Goal: Find specific page/section: Find specific page/section

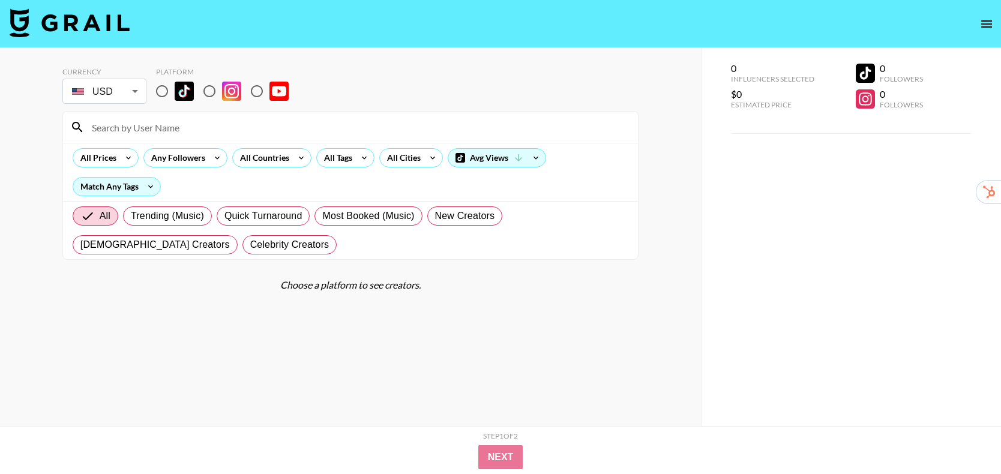
click at [162, 87] on input "radio" at bounding box center [161, 91] width 25 height 25
radio input "true"
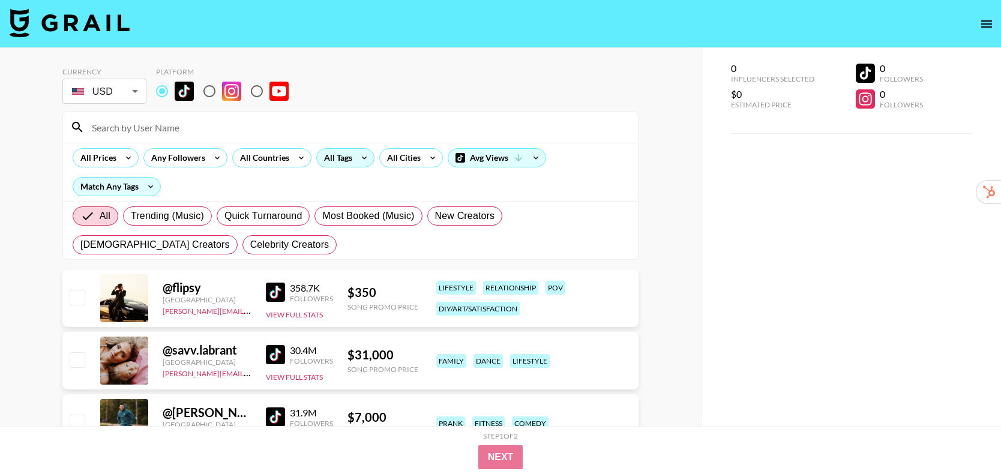
click at [334, 159] on div "All Tags" at bounding box center [336, 158] width 38 height 18
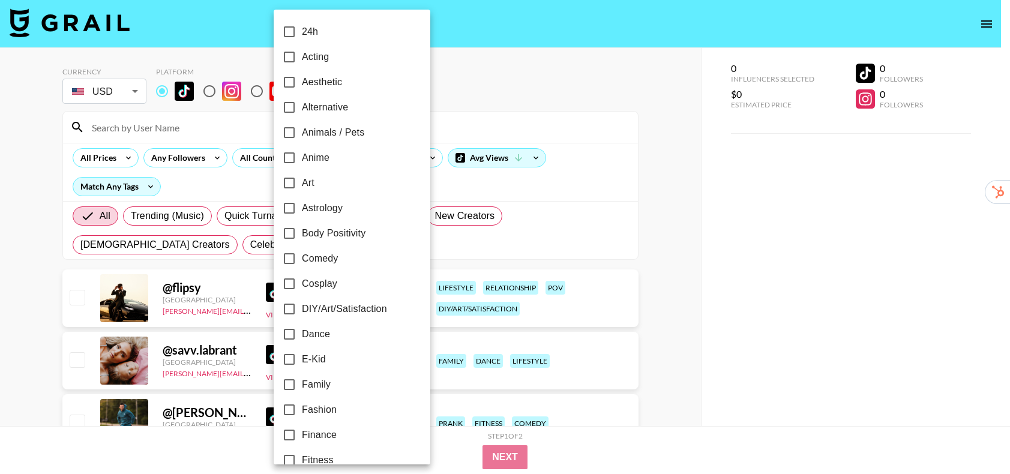
click at [335, 155] on label "Anime" at bounding box center [344, 157] width 134 height 25
click at [302, 155] on input "Anime" at bounding box center [289, 157] width 25 height 25
checkbox input "true"
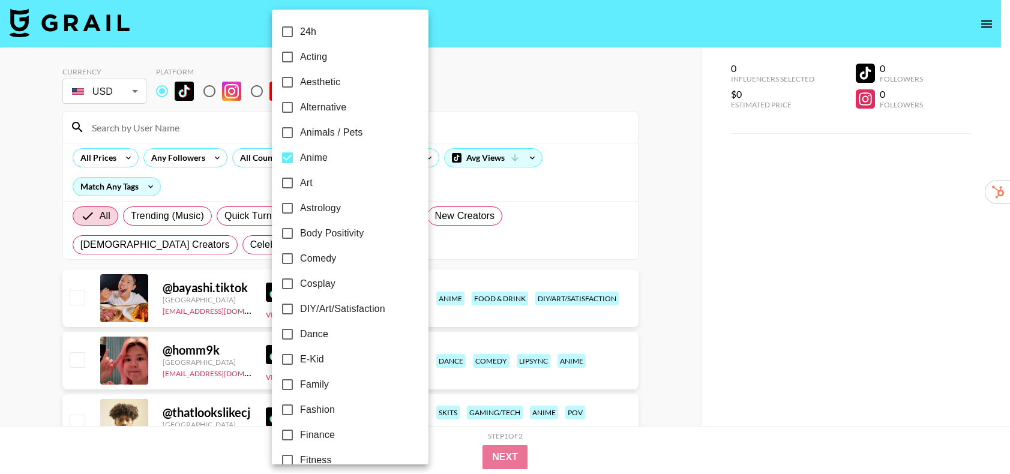
click at [668, 184] on div at bounding box center [505, 237] width 1010 height 474
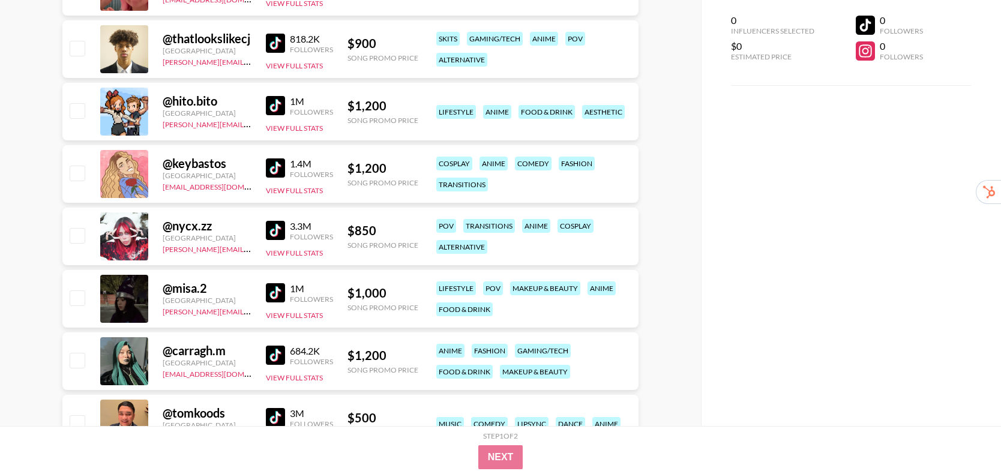
scroll to position [375, 0]
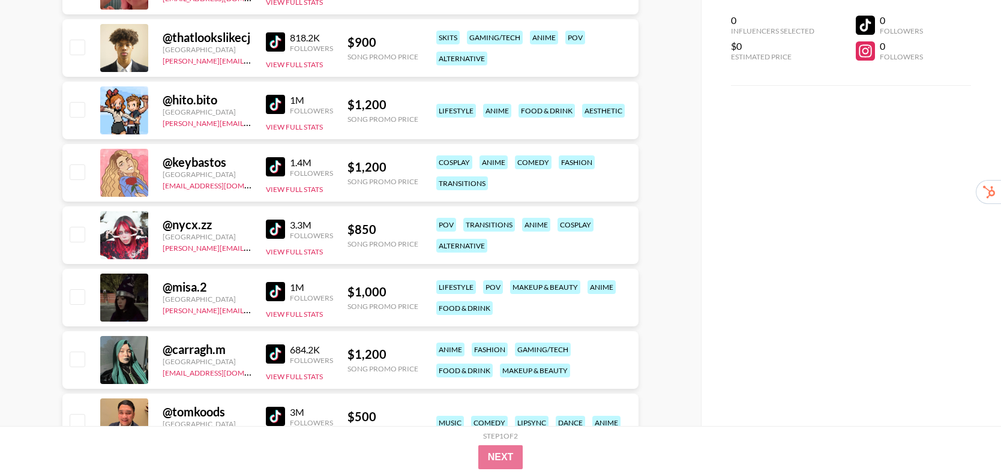
click at [266, 230] on img at bounding box center [275, 229] width 19 height 19
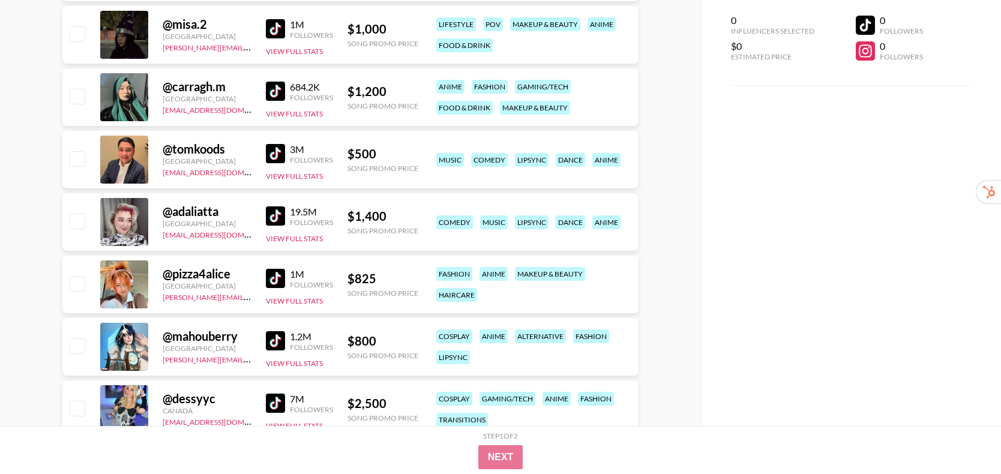
scroll to position [652, 0]
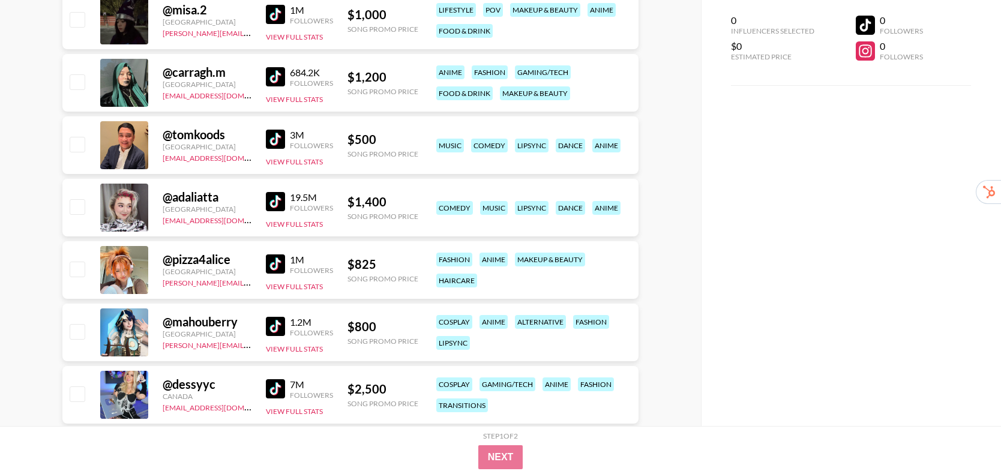
click at [272, 262] on img at bounding box center [275, 263] width 19 height 19
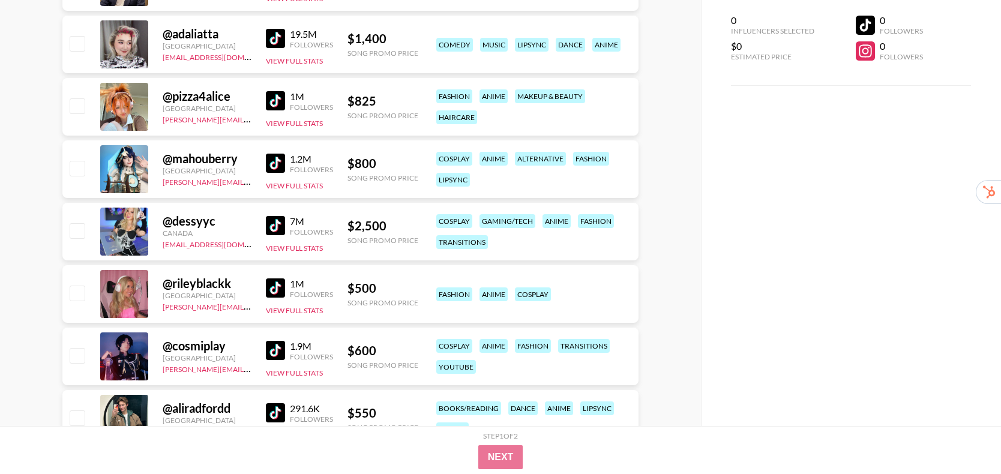
scroll to position [848, 0]
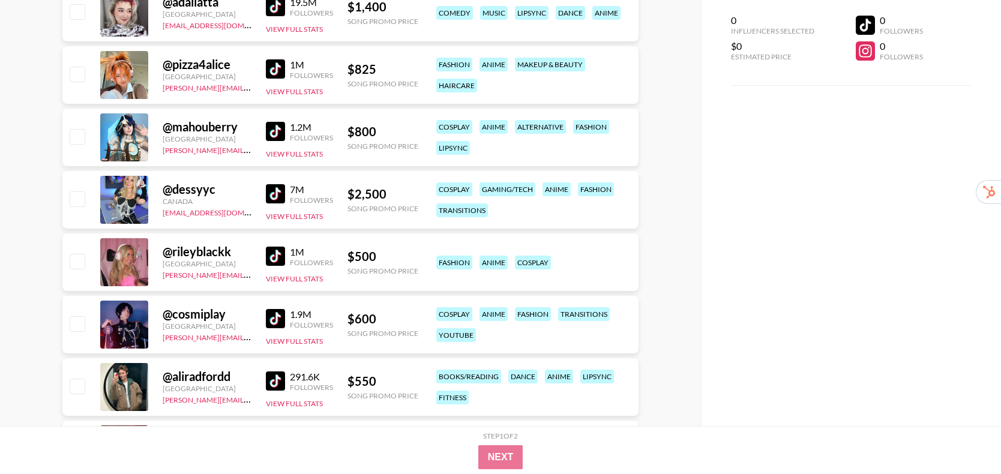
click at [268, 257] on img at bounding box center [275, 256] width 19 height 19
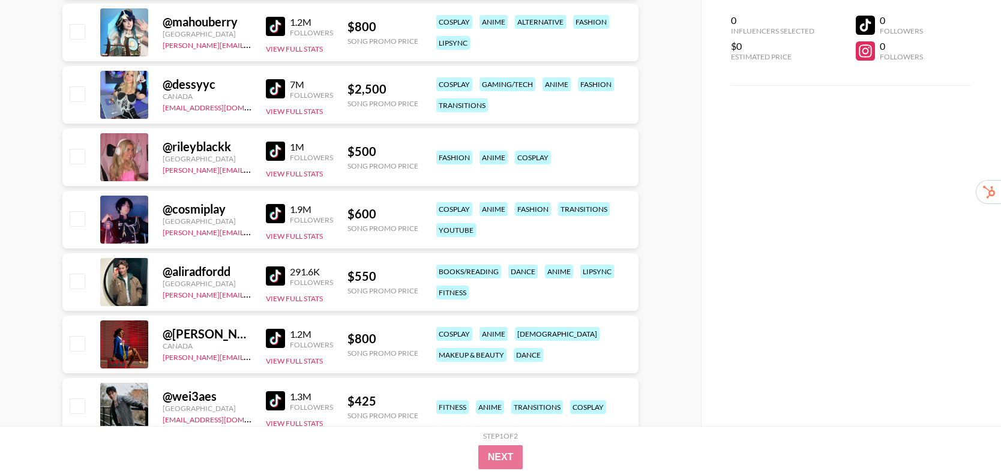
scroll to position [965, 0]
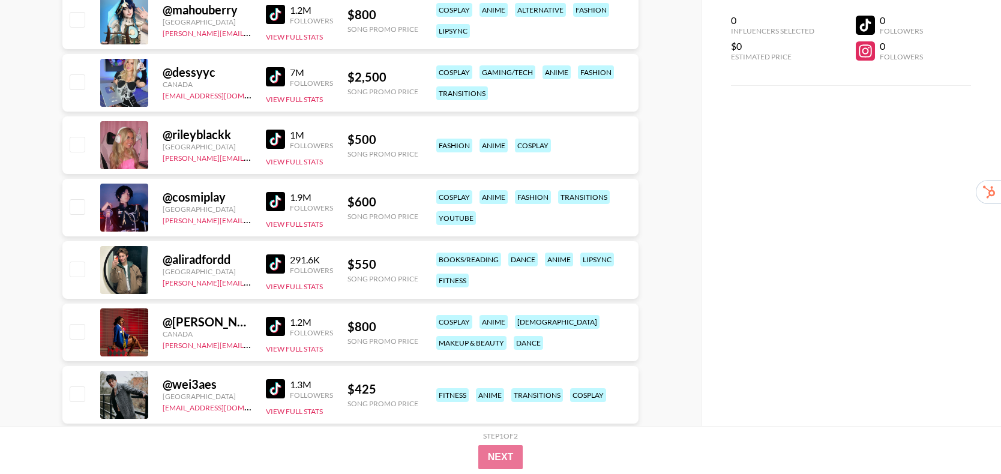
click at [272, 266] on img at bounding box center [275, 263] width 19 height 19
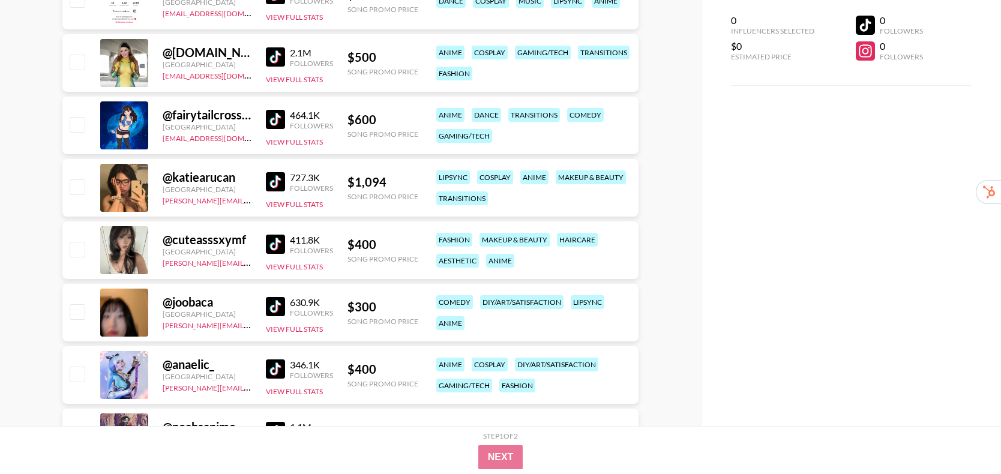
scroll to position [1898, 0]
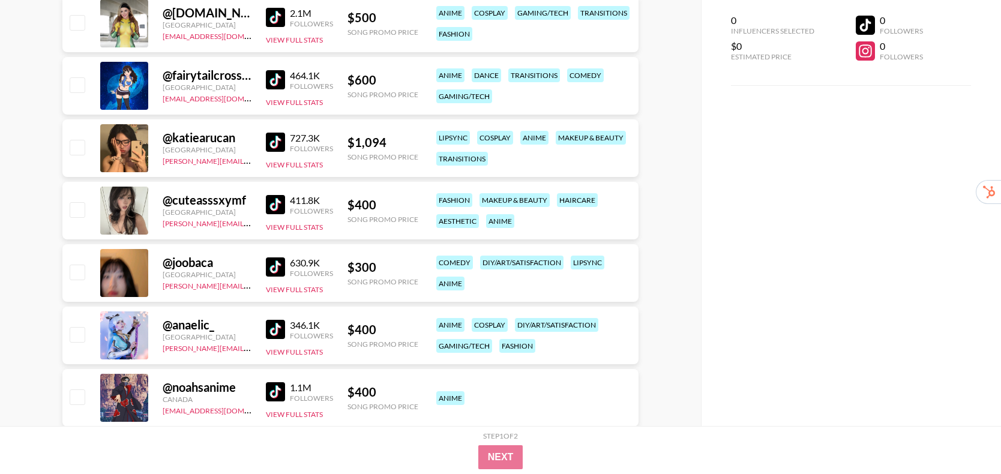
click at [273, 205] on img at bounding box center [275, 204] width 19 height 19
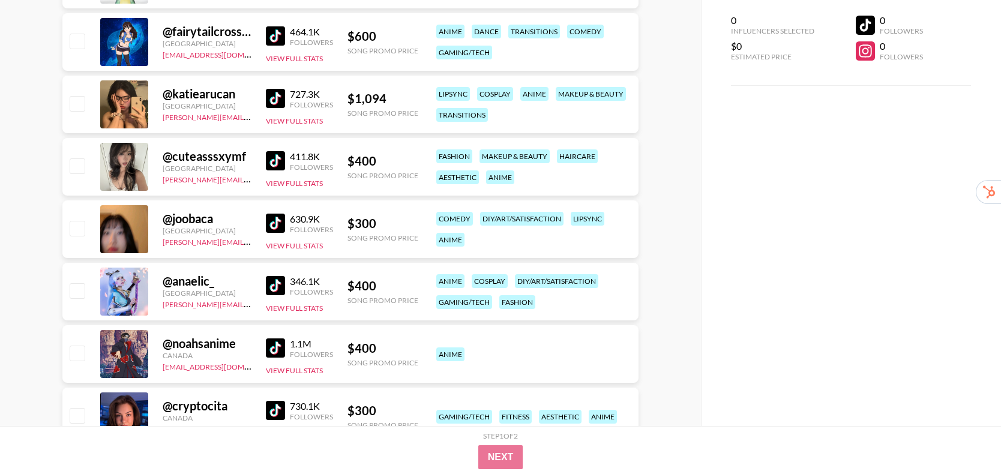
scroll to position [1943, 0]
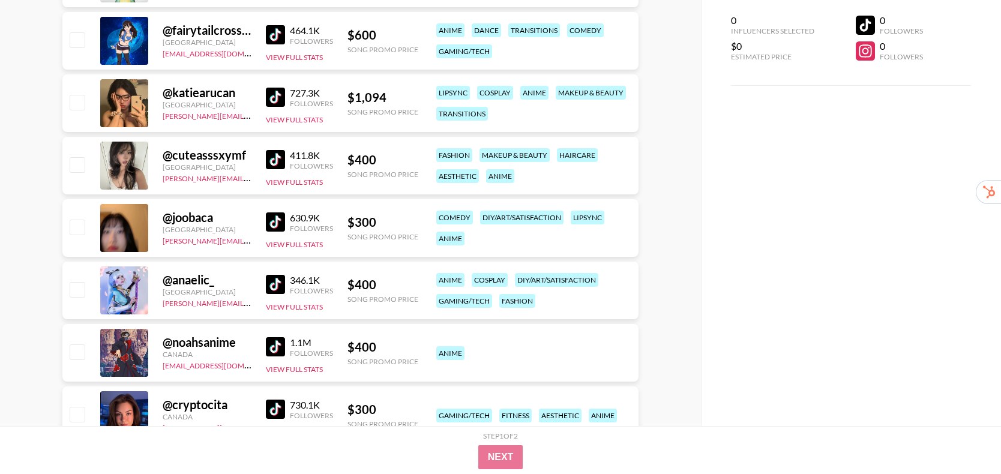
click at [270, 288] on img at bounding box center [275, 284] width 19 height 19
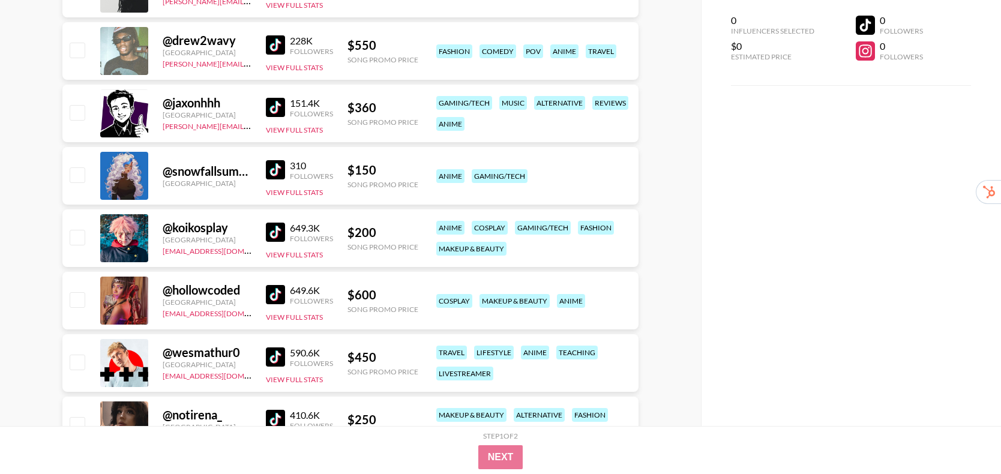
scroll to position [2618, 0]
